Goal: Find specific page/section: Find specific page/section

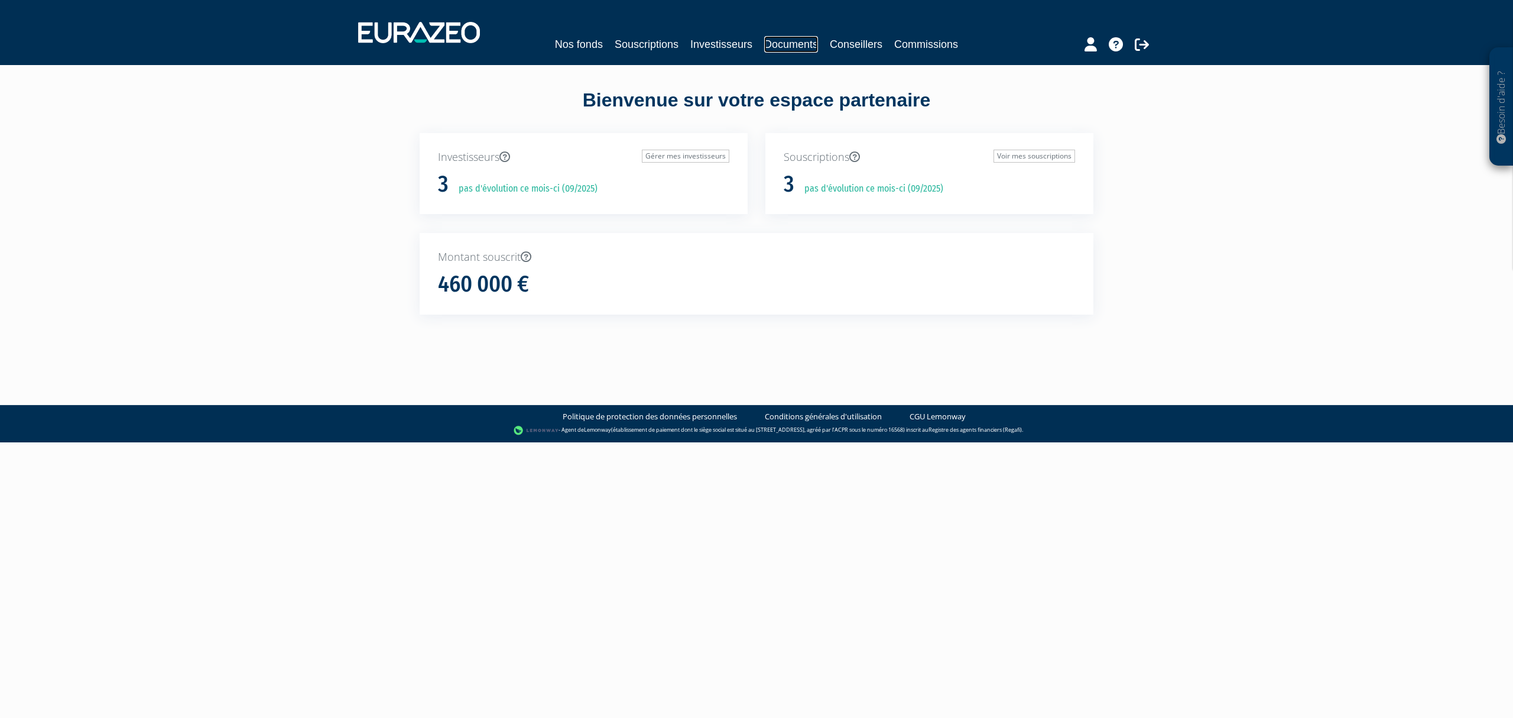
click at [783, 44] on link "Documents" at bounding box center [791, 44] width 54 height 17
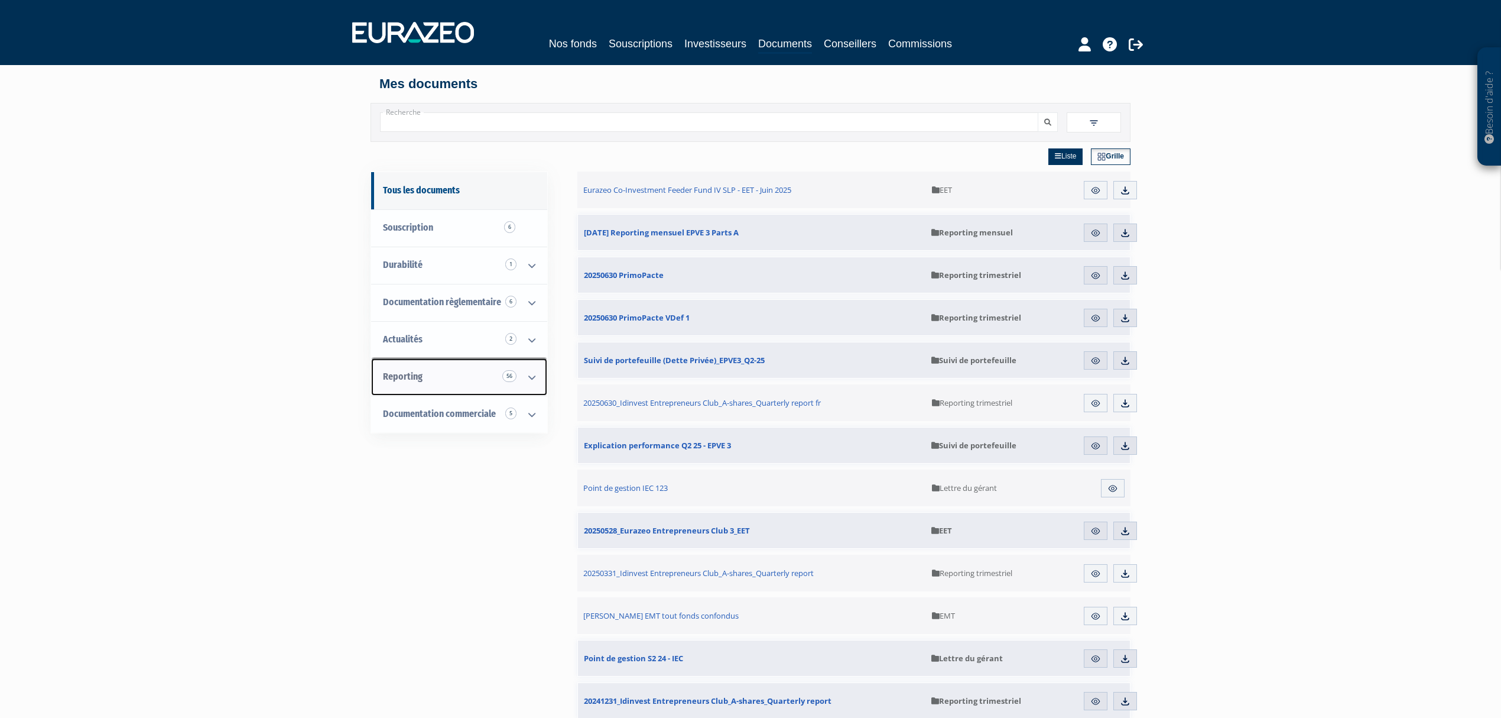
click at [454, 369] on link "Reporting 56" at bounding box center [459, 376] width 176 height 37
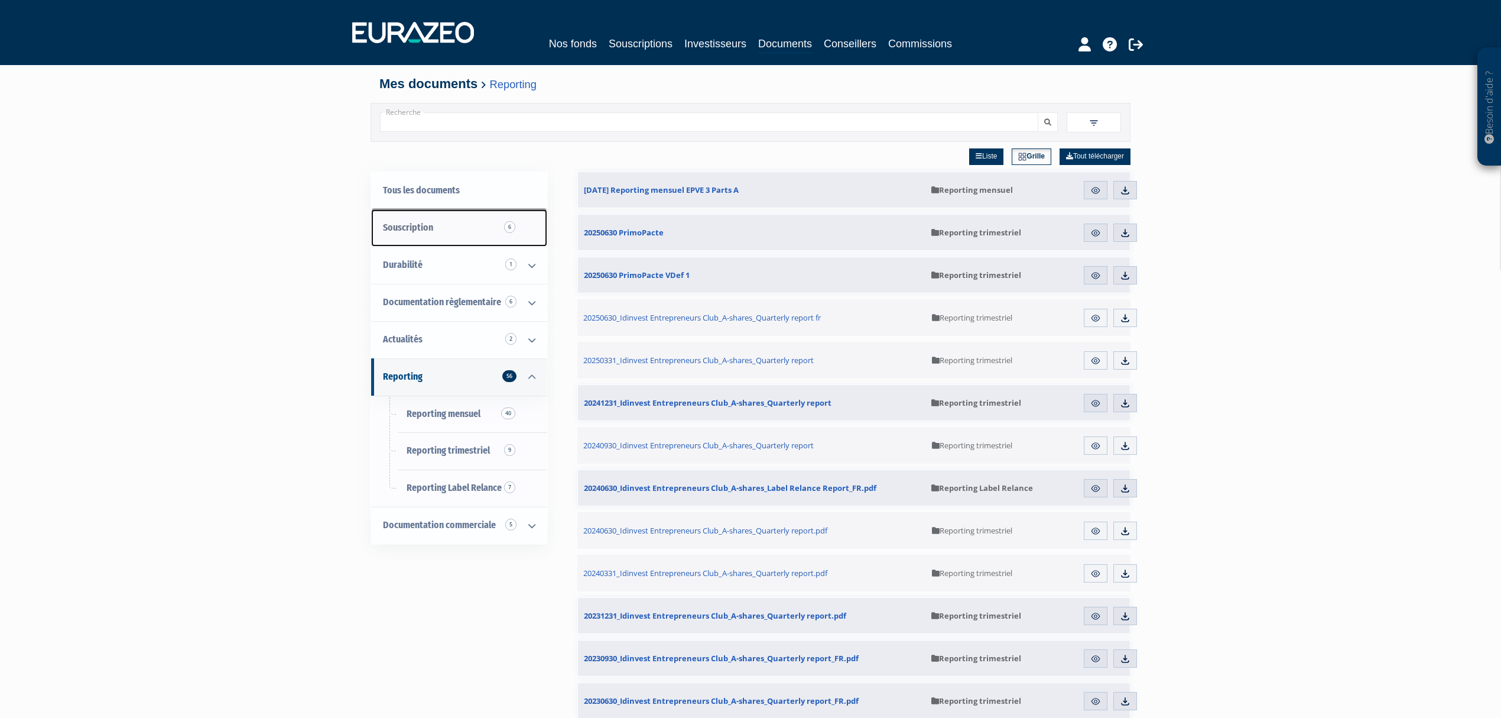
click at [437, 231] on link "Souscription 6" at bounding box center [459, 227] width 176 height 37
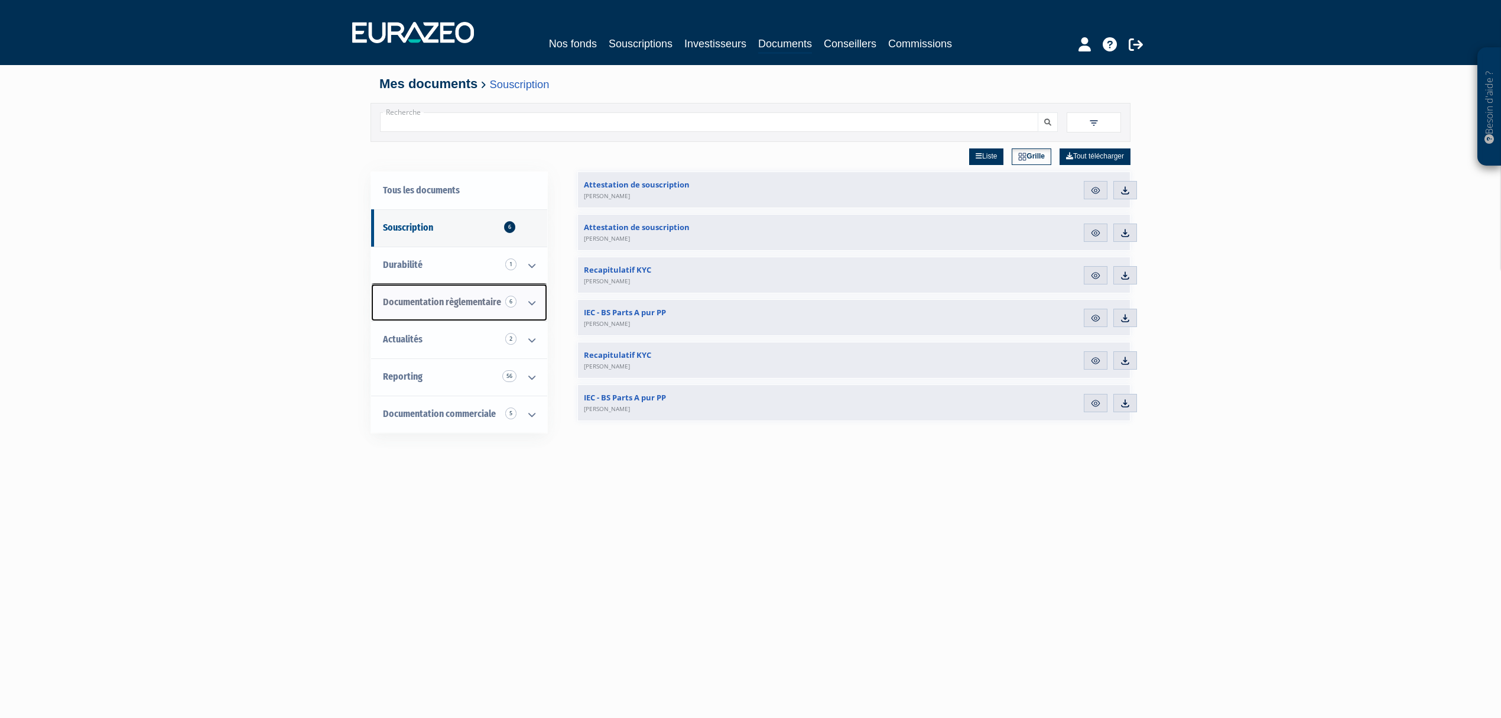
click at [436, 298] on span "Documentation règlementaire 6" at bounding box center [442, 301] width 118 height 11
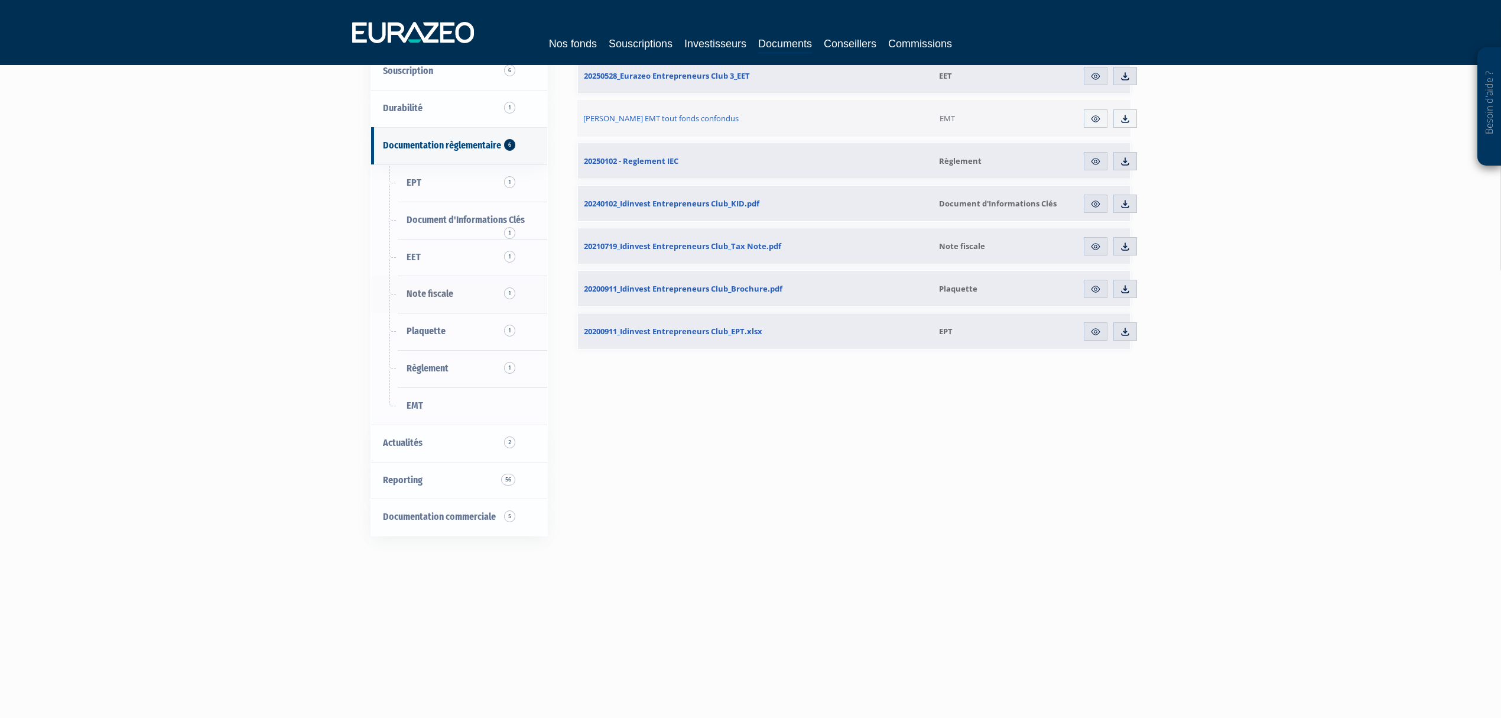
scroll to position [157, 0]
click at [455, 476] on link "Reporting 56" at bounding box center [459, 479] width 176 height 37
